Goal: Information Seeking & Learning: Learn about a topic

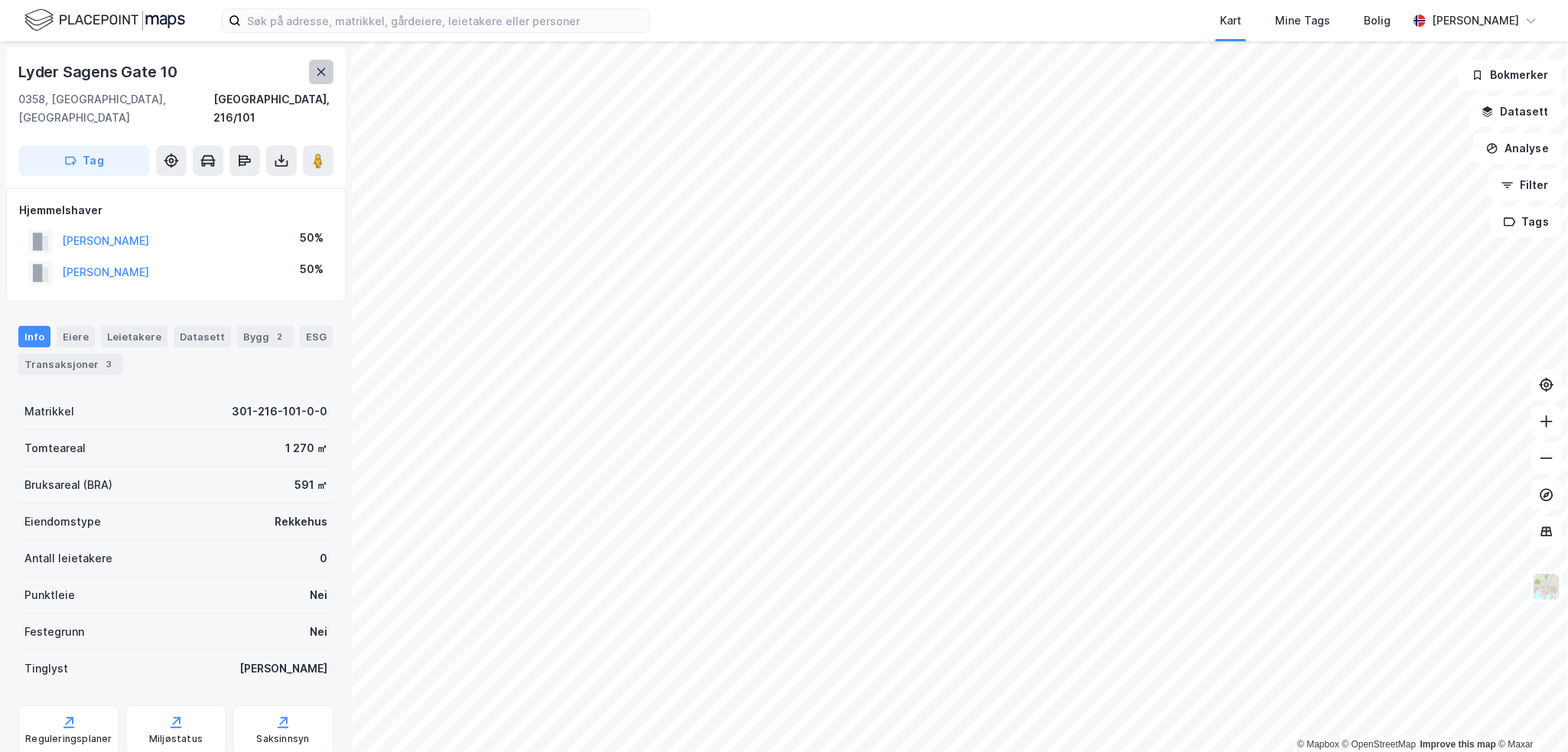
click at [318, 72] on icon at bounding box center [322, 72] width 12 height 12
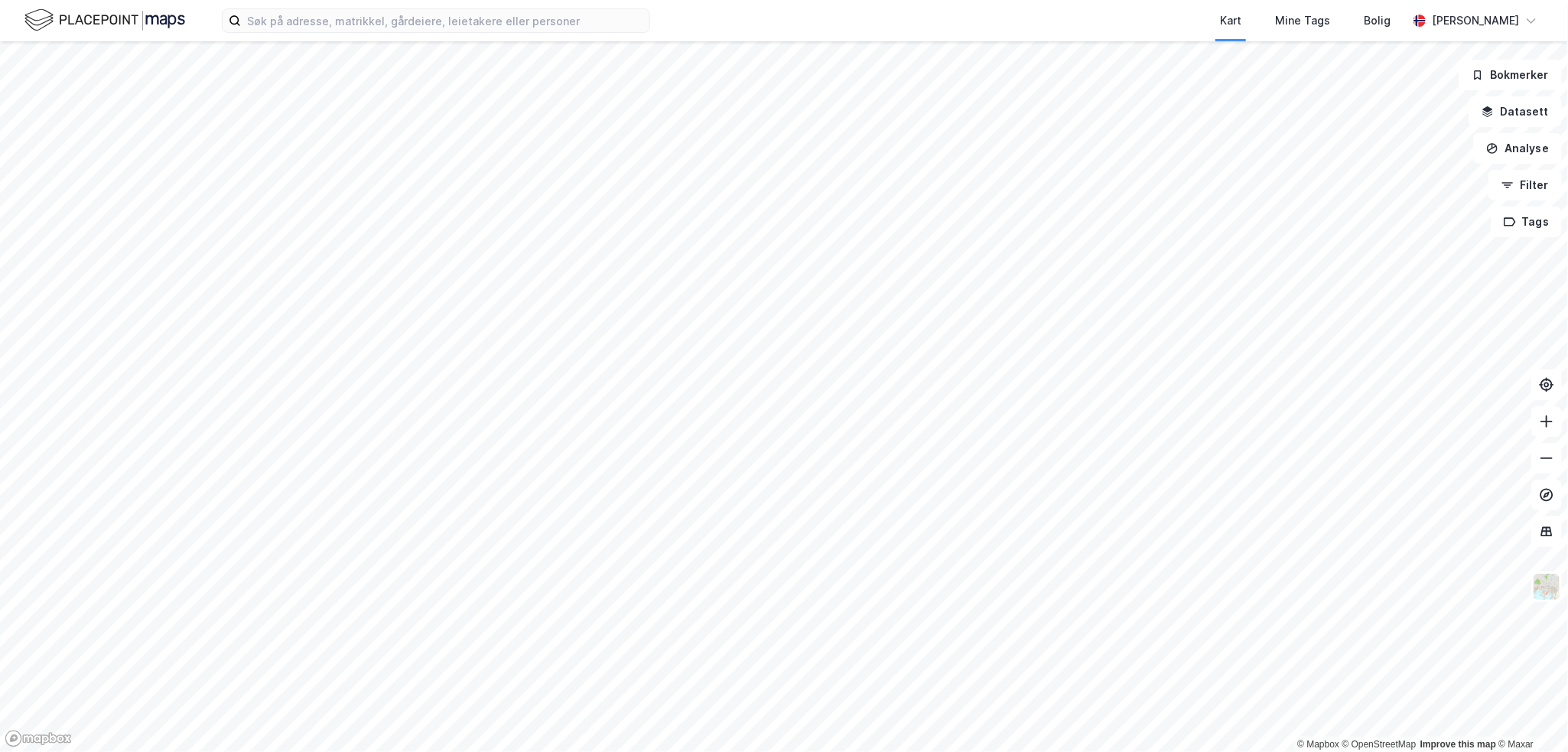
click at [858, 0] on html "Kart Mine Tags Bolig [PERSON_NAME] © Mapbox © OpenStreetMap Improve this map © …" at bounding box center [784, 376] width 1568 height 752
click at [963, 0] on html "Kart Mine Tags Bolig [PERSON_NAME] © Mapbox © OpenStreetMap Improve this map © …" at bounding box center [784, 376] width 1568 height 752
click at [548, 751] on html "Kart Mine Tags Bolig [PERSON_NAME] © Mapbox © OpenStreetMap Improve this map © …" at bounding box center [784, 376] width 1568 height 752
click at [702, 39] on div "Kart Mine Tags Bolig [PERSON_NAME] © Mapbox © OpenStreetMap Improve this map © …" at bounding box center [784, 376] width 1568 height 752
click at [1316, 751] on html "Kart Mine Tags Bolig [PERSON_NAME] © Mapbox © OpenStreetMap Improve this map © …" at bounding box center [784, 376] width 1568 height 752
